Goal: Browse casually

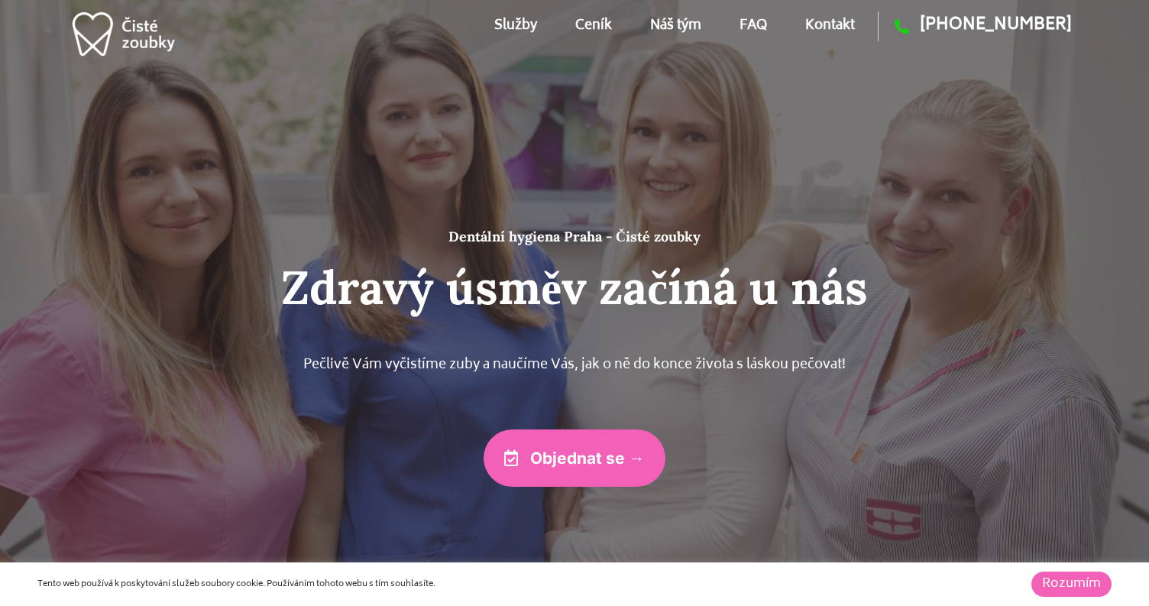
click at [1057, 577] on link "Rozumím" at bounding box center [1071, 583] width 80 height 25
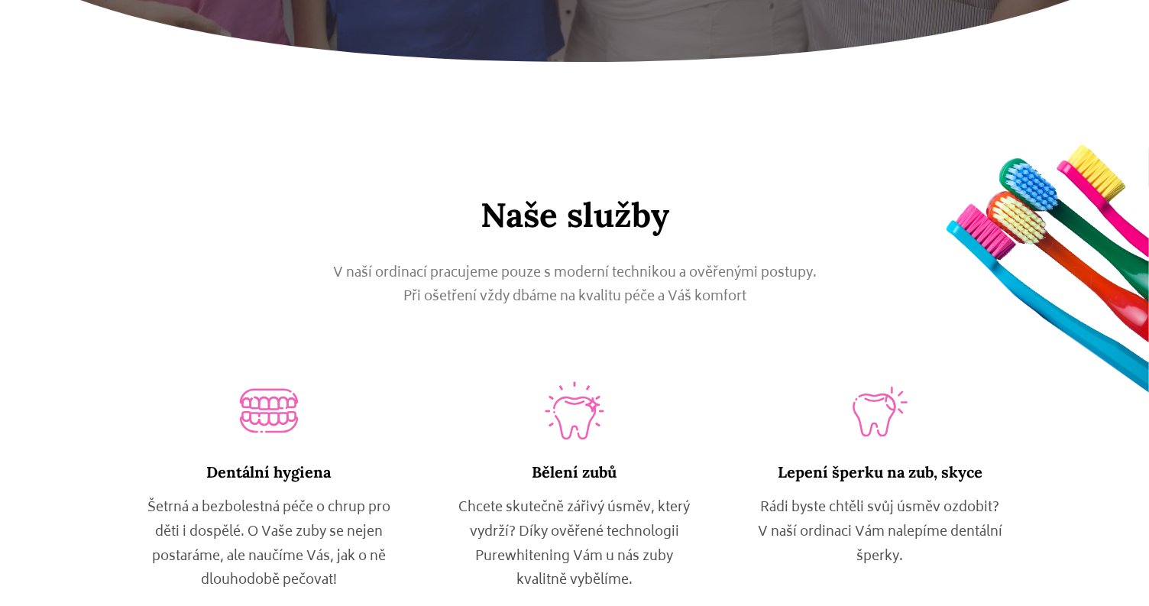
scroll to position [674, 0]
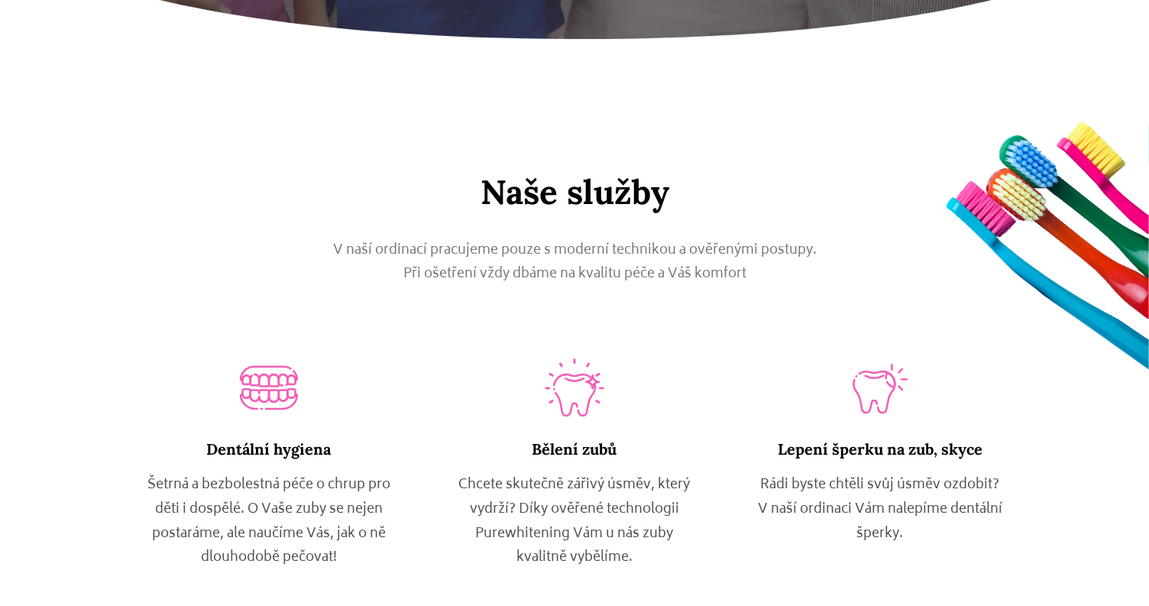
drag, startPoint x: 1030, startPoint y: 204, endPoint x: 961, endPoint y: 230, distance: 74.2
click at [961, 230] on div "Naše služby V naší ordinací pracujeme pouze s moderní technikou a ověřenými pos…" at bounding box center [574, 389] width 1149 height 435
click at [892, 256] on div "V naší ordinací pracujeme pouze s moderní technikou a ověřenými postupy. Při oš…" at bounding box center [575, 270] width 850 height 84
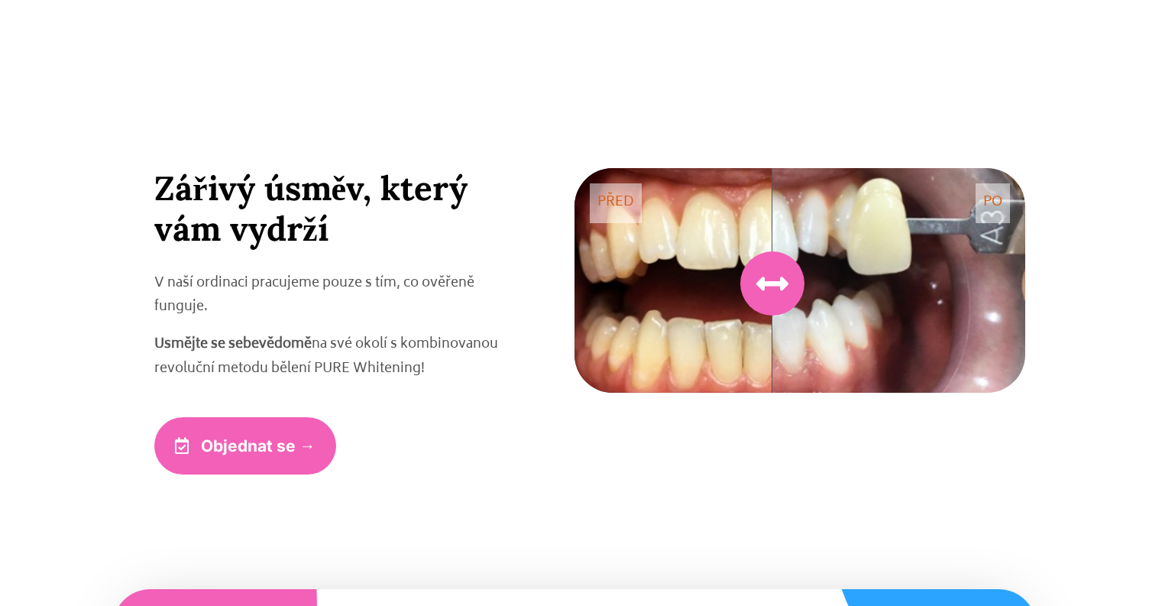
scroll to position [3893, 0]
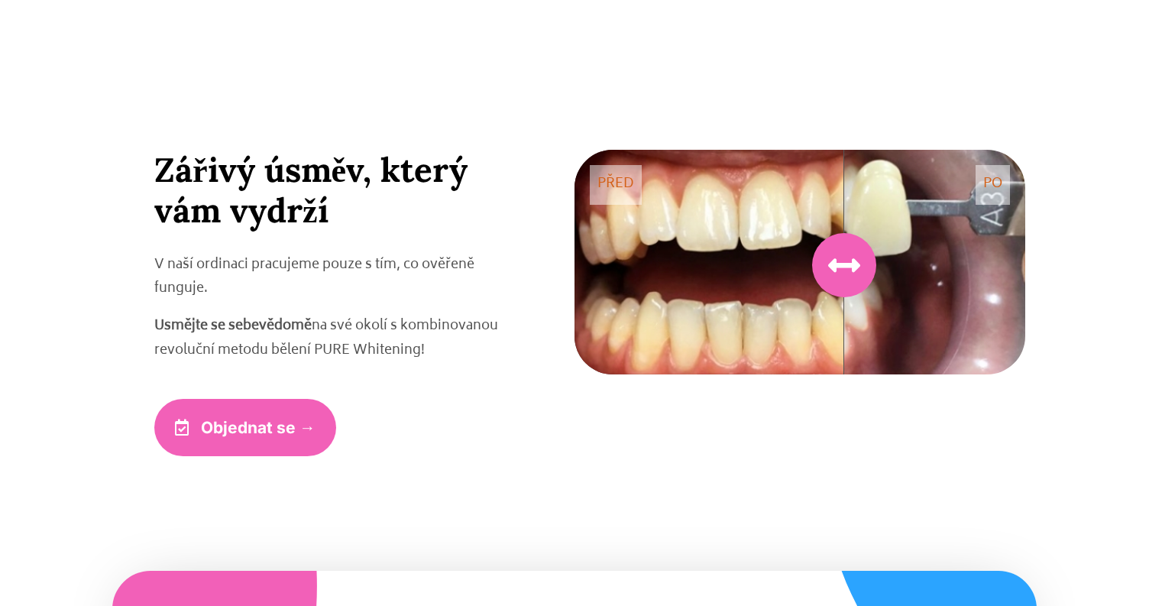
drag, startPoint x: 752, startPoint y: 272, endPoint x: 842, endPoint y: 315, distance: 100.1
click at [842, 315] on figure "PO PŘED" at bounding box center [799, 262] width 451 height 225
drag, startPoint x: 842, startPoint y: 285, endPoint x: 810, endPoint y: 254, distance: 44.8
click at [823, 254] on div at bounding box center [855, 265] width 64 height 64
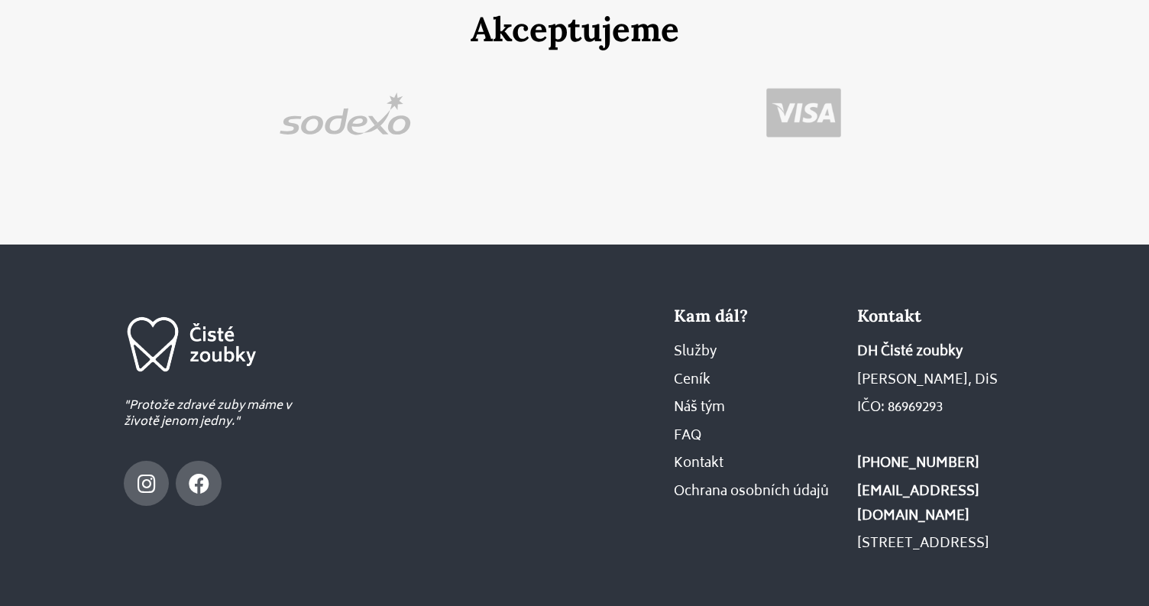
scroll to position [9645, 0]
